Goal: Task Accomplishment & Management: Complete application form

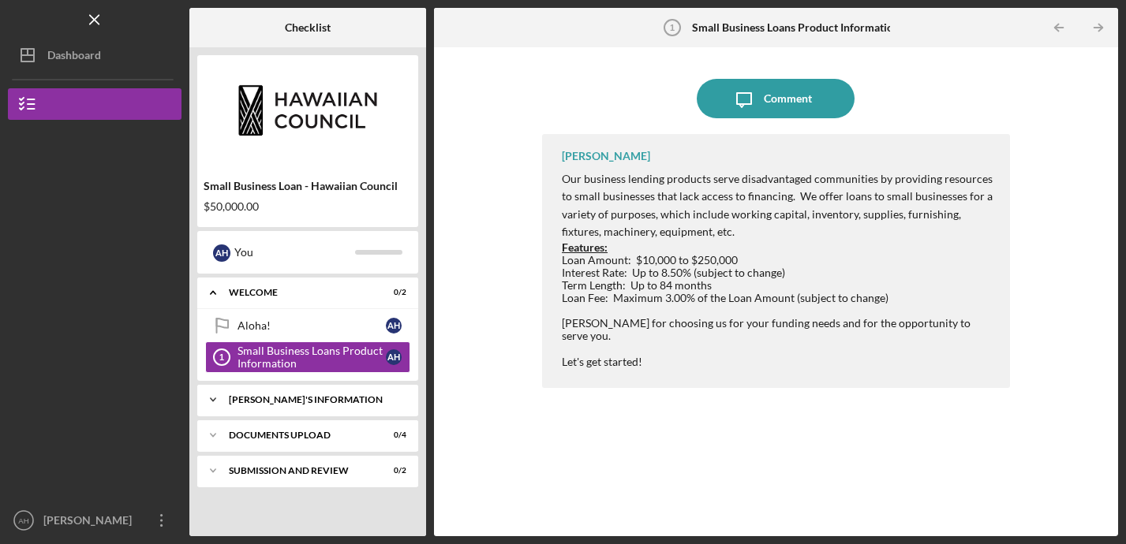
click at [269, 410] on div "Icon/Expander [PERSON_NAME]'S INFORMATION 0 / 8" at bounding box center [307, 400] width 221 height 32
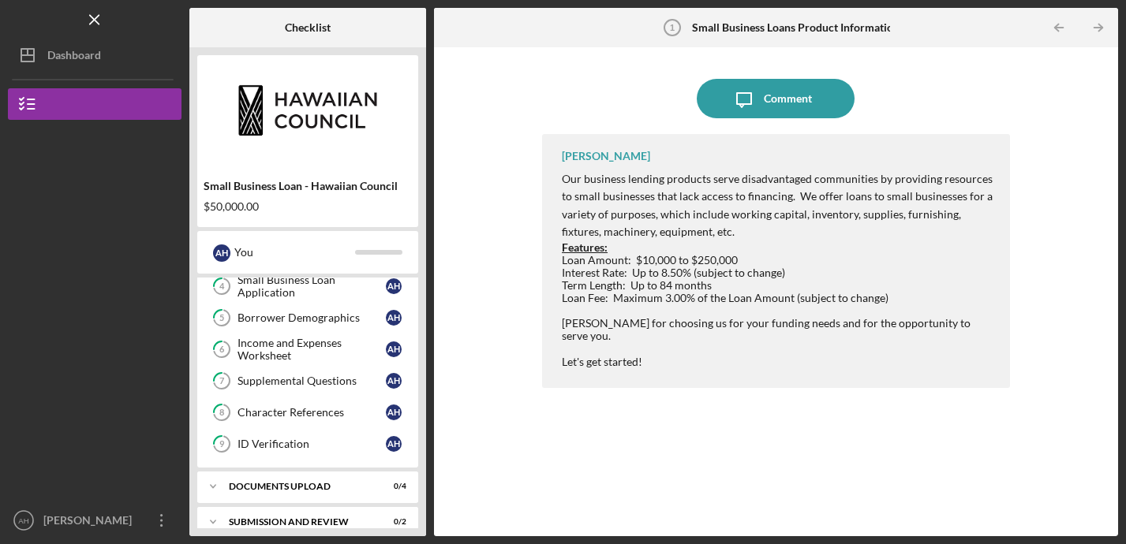
scroll to position [228, 0]
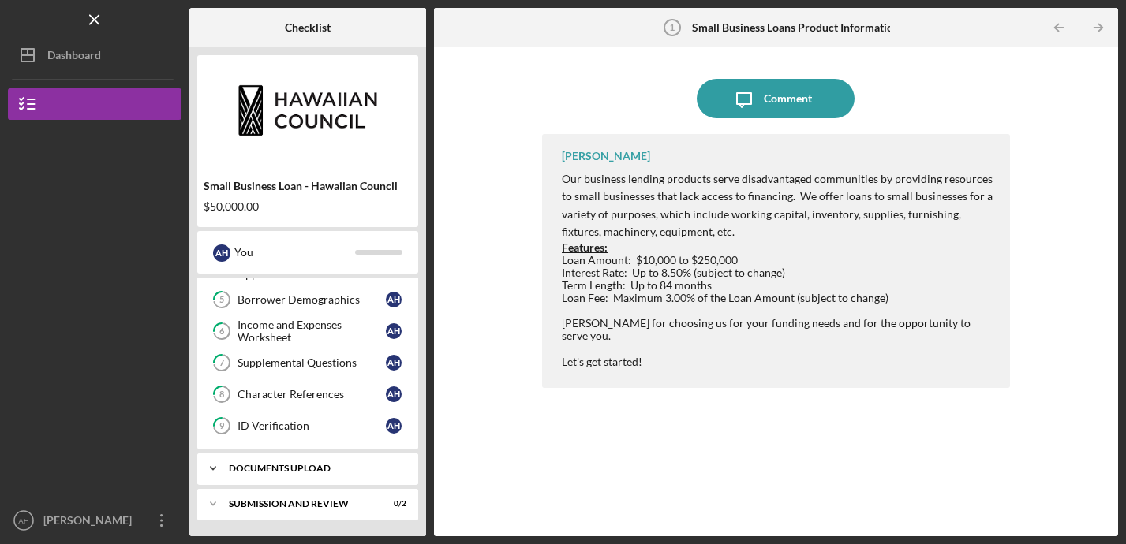
click at [264, 471] on div "DOCUMENTS UPLOAD" at bounding box center [314, 468] width 170 height 9
click at [266, 504] on div "Business Entity Documents" at bounding box center [312, 502] width 148 height 13
